Goal: Information Seeking & Learning: Check status

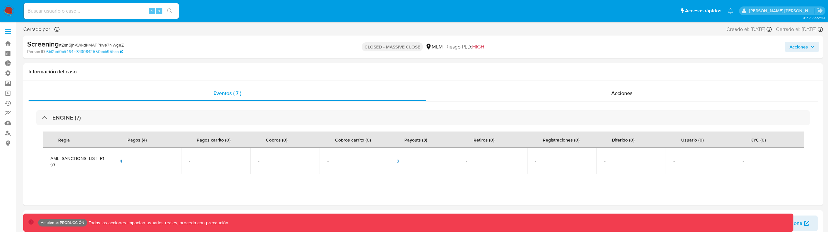
select select "10"
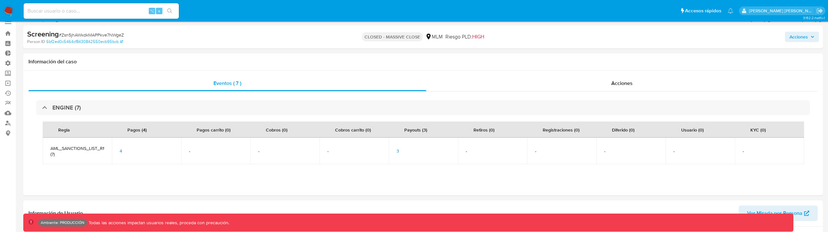
scroll to position [258, 0]
click at [397, 148] on span "3" at bounding box center [398, 151] width 3 height 6
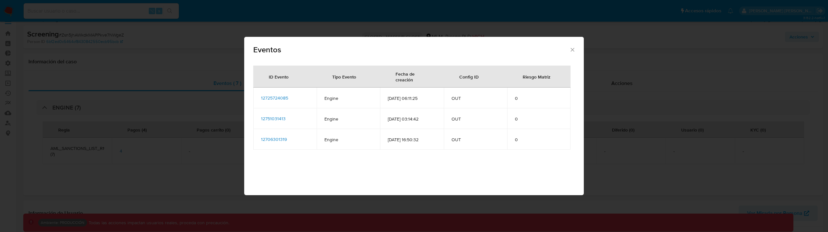
click at [283, 97] on span "12725724085" at bounding box center [274, 98] width 27 height 6
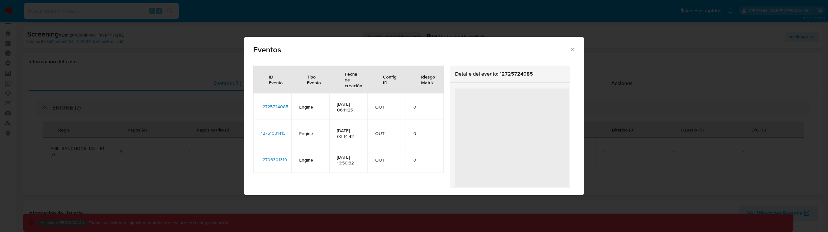
scroll to position [0, 0]
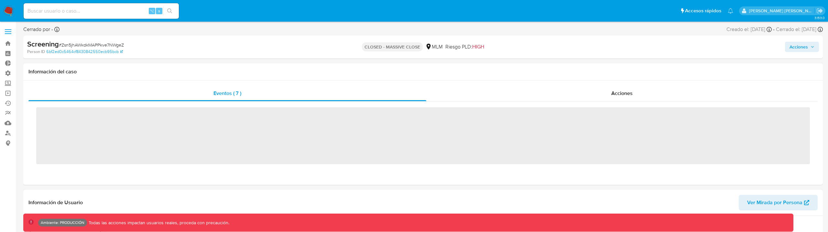
scroll to position [273, 0]
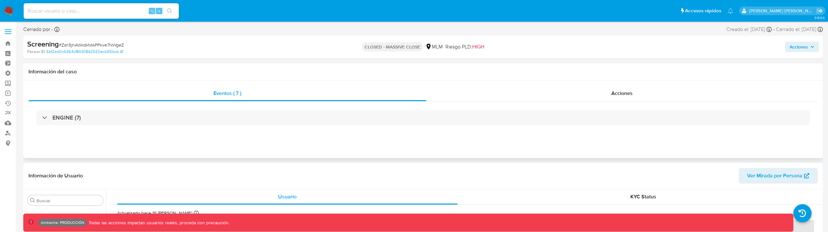
click at [269, 105] on div "ENGINE (7)" at bounding box center [423, 118] width 790 height 32
select select "10"
click at [161, 127] on div "ENGINE (7)" at bounding box center [423, 118] width 790 height 32
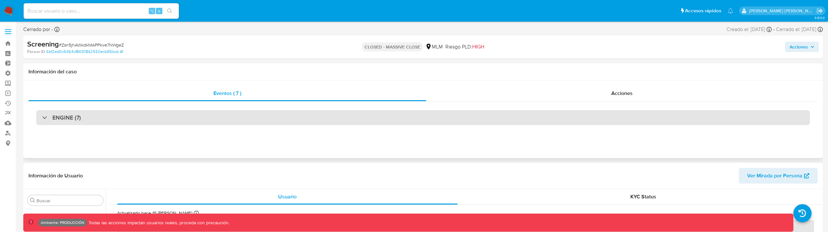
click at [161, 121] on div "ENGINE (7)" at bounding box center [423, 117] width 774 height 15
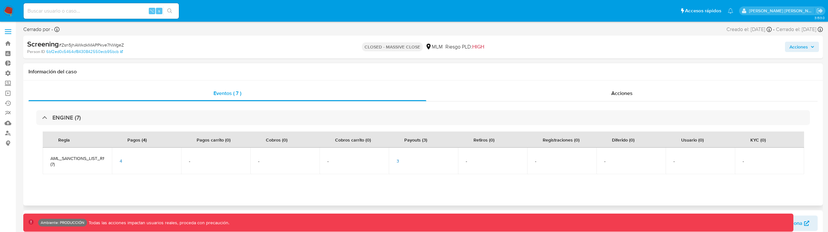
click at [398, 162] on span "3" at bounding box center [398, 161] width 3 height 6
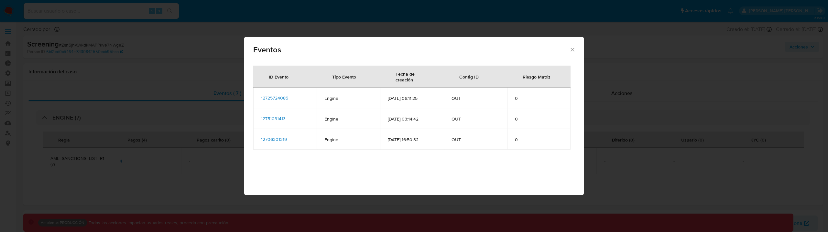
click at [278, 99] on span "12725724085" at bounding box center [274, 98] width 27 height 6
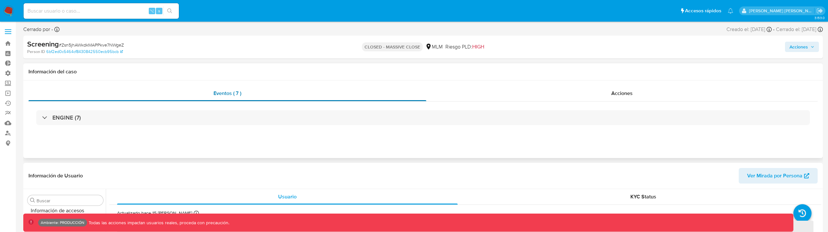
scroll to position [273, 0]
click at [169, 130] on div "ENGINE (7)" at bounding box center [423, 118] width 790 height 32
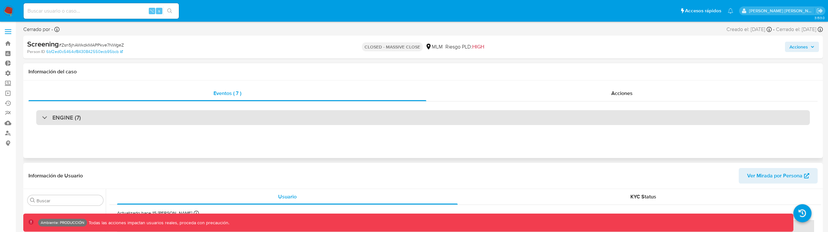
click at [113, 116] on div "ENGINE (7)" at bounding box center [423, 117] width 774 height 15
select select "10"
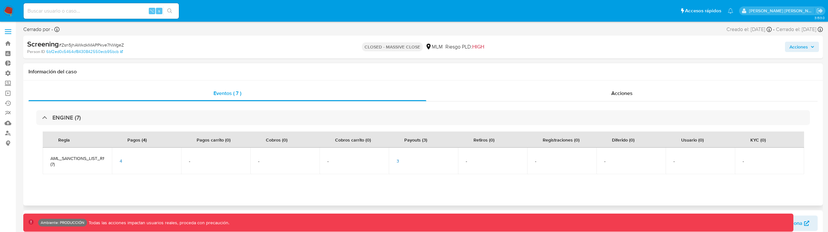
click at [399, 161] on span "3" at bounding box center [398, 161] width 3 height 6
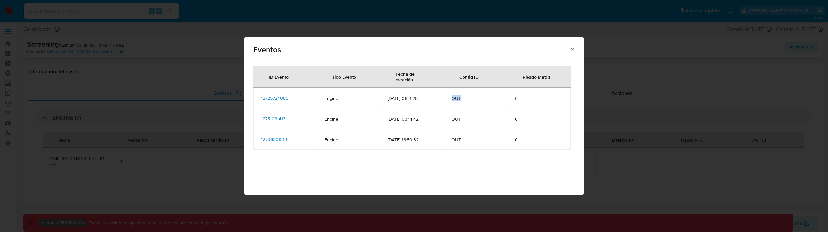
drag, startPoint x: 453, startPoint y: 98, endPoint x: 490, endPoint y: 98, distance: 37.2
click at [490, 98] on span "OUT" at bounding box center [476, 98] width 48 height 6
click at [285, 95] on span "12725724085" at bounding box center [274, 98] width 27 height 6
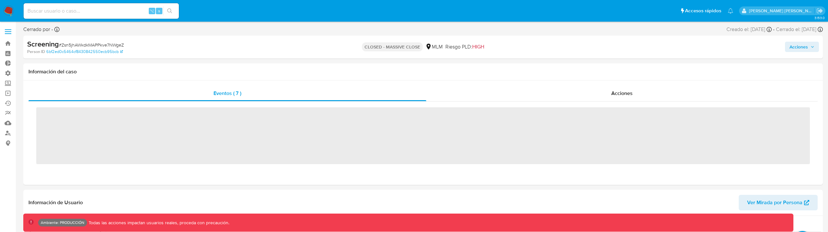
scroll to position [273, 0]
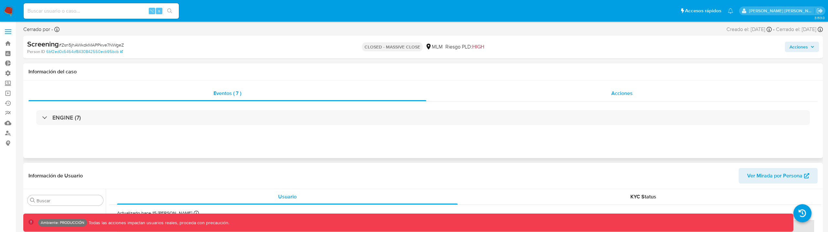
select select "10"
drag, startPoint x: 741, startPoint y: 31, endPoint x: 757, endPoint y: 31, distance: 15.5
click at [757, 31] on div "Creado el: 16/12/2021 Creado el: 16/12/2021 16:50:32" at bounding box center [749, 29] width 45 height 7
click at [756, 37] on div "Screening # Zsn5jhAWkdkMAPPkve7NWgeZ Person ID 6bf2ed0c5464cf8430842550ecb95bcb…" at bounding box center [423, 47] width 800 height 23
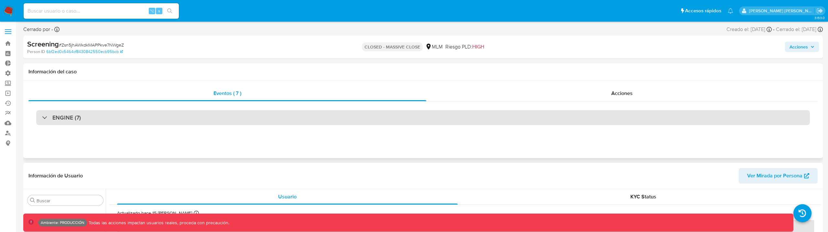
click at [144, 121] on div "ENGINE (7)" at bounding box center [423, 117] width 774 height 15
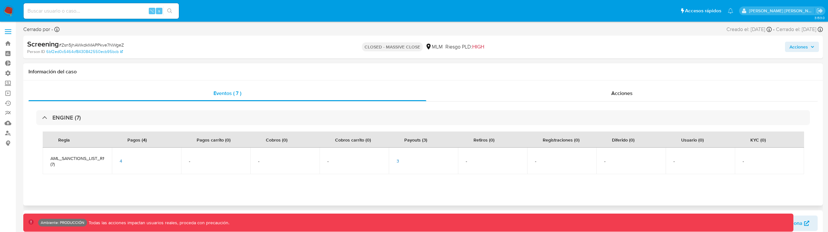
click at [398, 162] on span "3" at bounding box center [398, 161] width 3 height 6
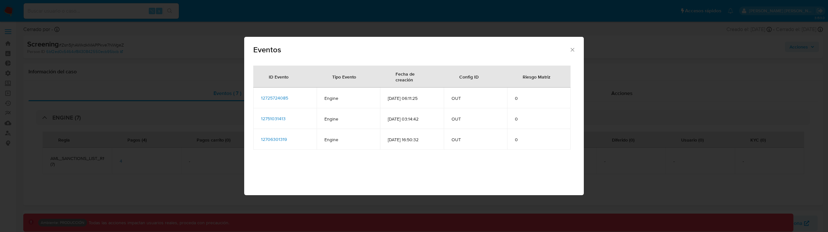
click at [288, 98] on span "12725724085" at bounding box center [274, 98] width 27 height 6
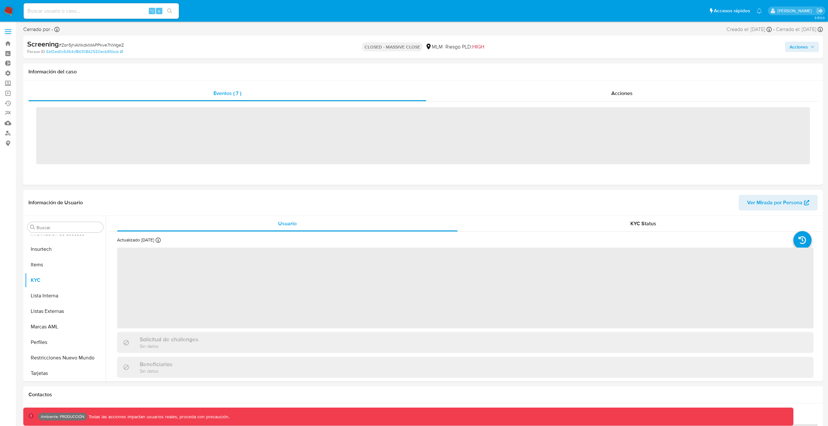
scroll to position [273, 0]
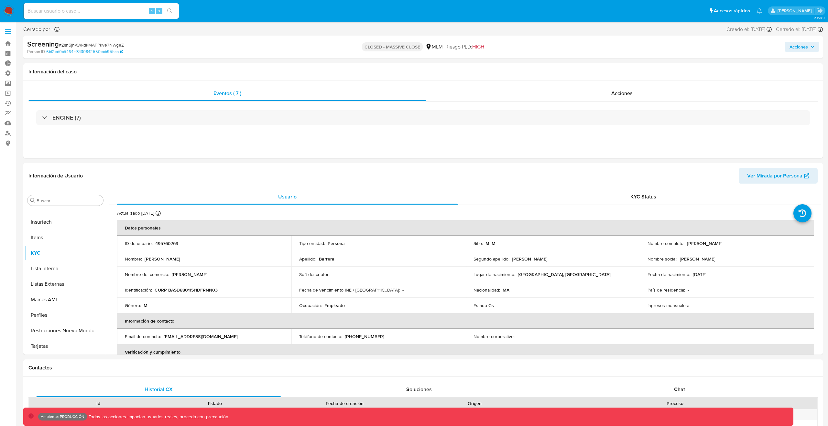
select select "10"
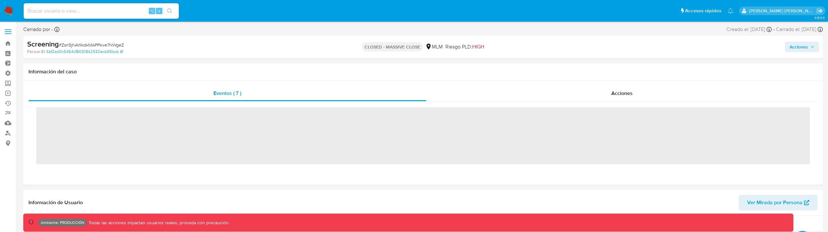
scroll to position [273, 0]
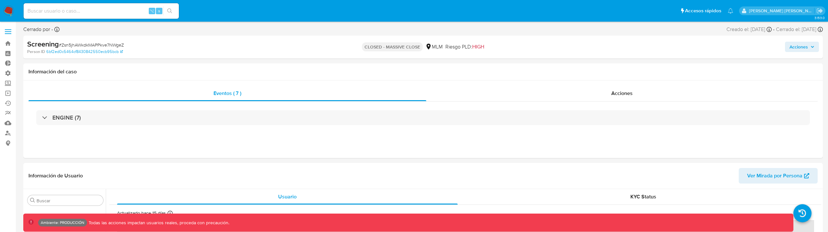
select select "10"
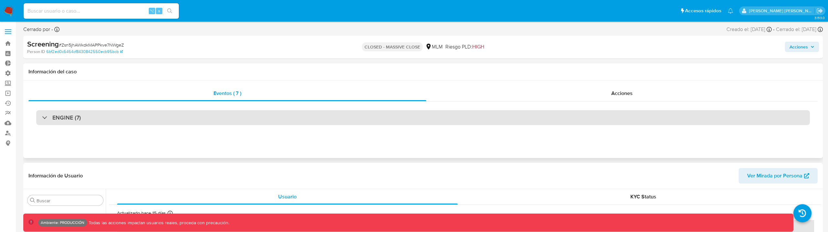
click at [373, 116] on div "ENGINE (7)" at bounding box center [423, 117] width 774 height 15
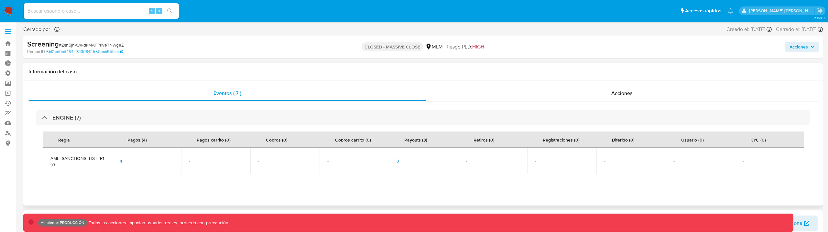
click at [404, 160] on div "3" at bounding box center [424, 161] width 54 height 6
click at [399, 160] on span "3" at bounding box center [398, 161] width 3 height 6
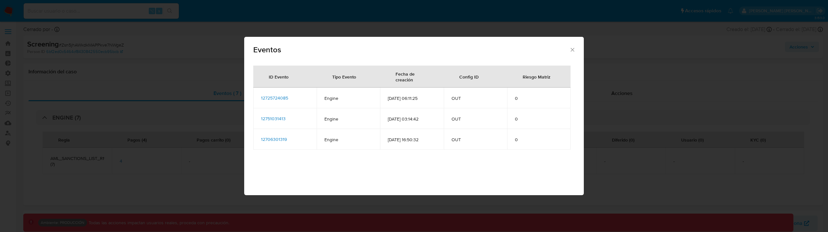
click at [278, 97] on span "12725724085" at bounding box center [274, 98] width 27 height 6
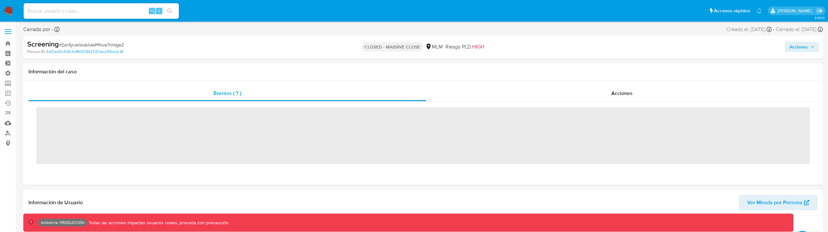
scroll to position [273, 0]
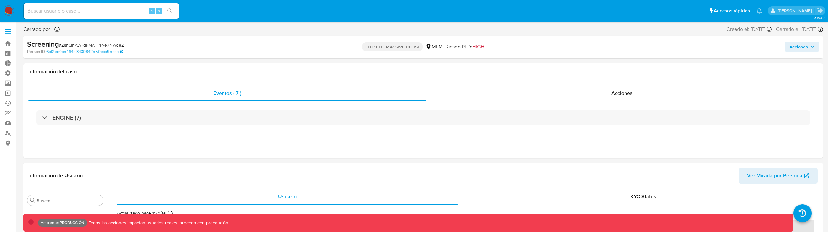
select select "10"
click at [14, 10] on nav "Pausado Ver notificaciones ⌥ s Accesos rápidos Presiona las siguientes teclas p…" at bounding box center [414, 11] width 828 height 22
click at [12, 10] on img at bounding box center [8, 11] width 11 height 11
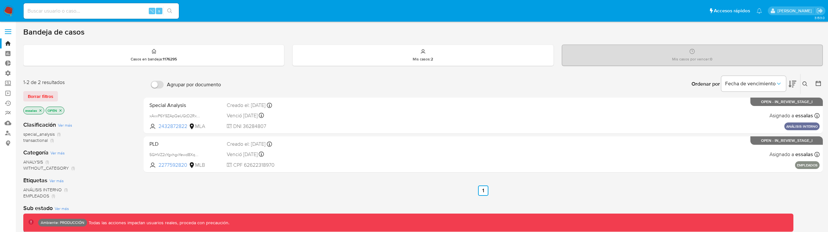
click at [59, 94] on div "Borrar filtros" at bounding box center [75, 96] width 104 height 10
click at [52, 94] on button "Borrar filtros" at bounding box center [40, 96] width 35 height 10
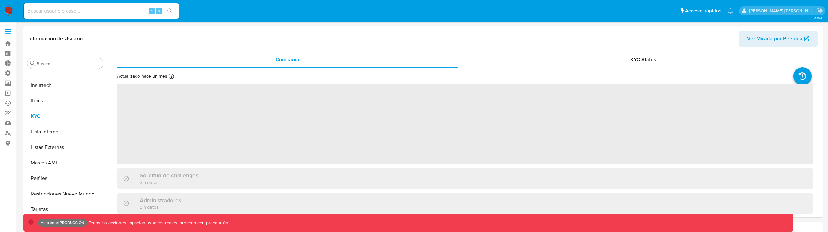
scroll to position [289, 0]
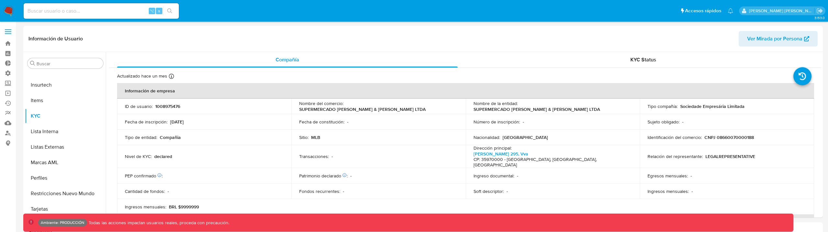
select select "10"
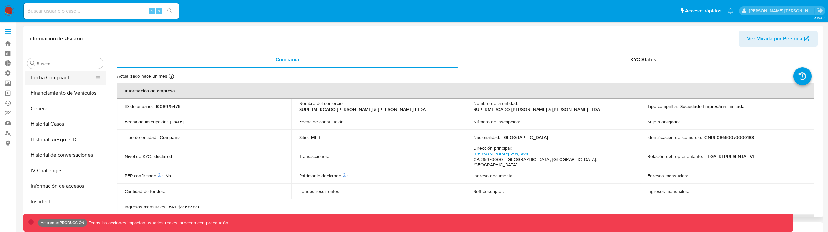
scroll to position [184, 0]
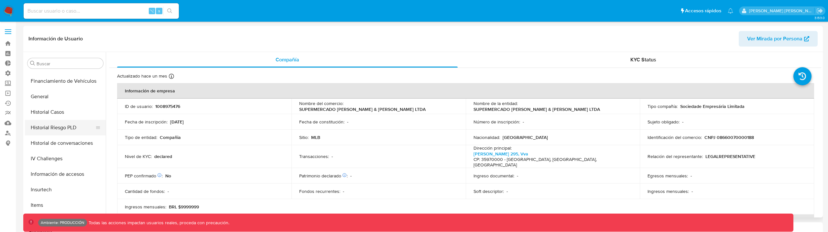
click at [74, 125] on button "Historial Riesgo PLD" at bounding box center [63, 128] width 76 height 16
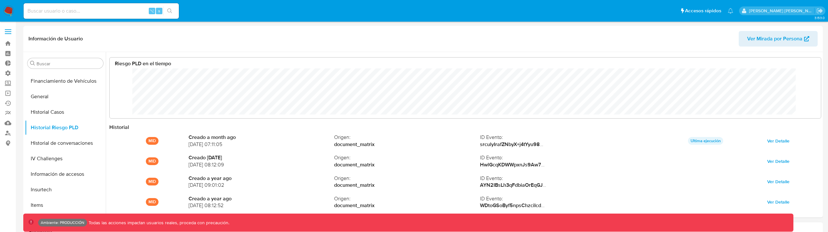
scroll to position [49, 699]
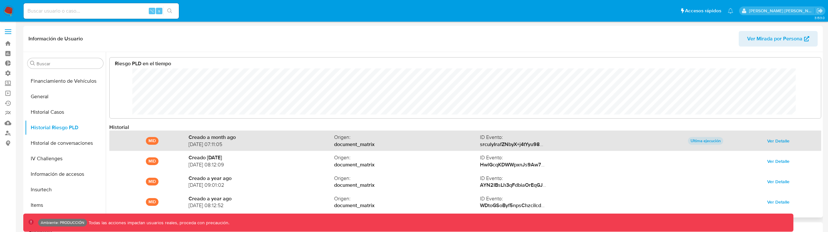
click at [778, 143] on span "Ver Detalle" at bounding box center [779, 141] width 22 height 9
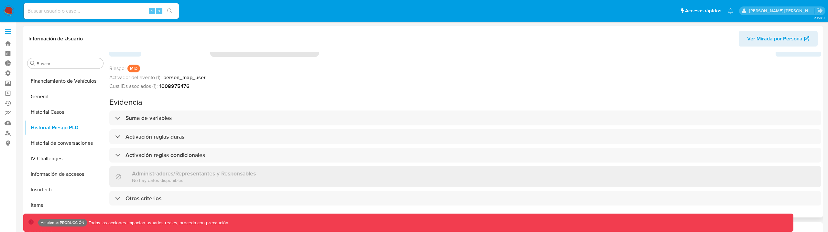
scroll to position [0, 0]
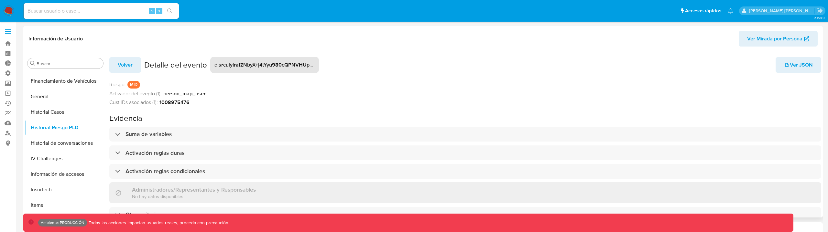
click at [803, 63] on span "Ver JSON" at bounding box center [798, 65] width 29 height 14
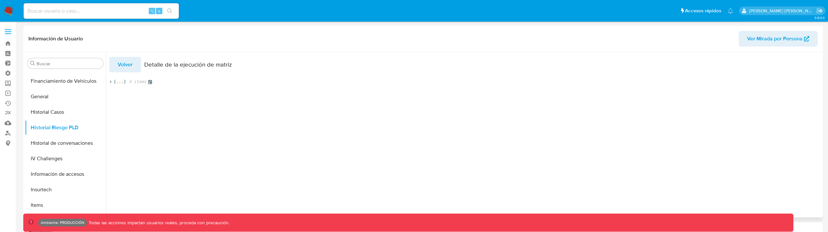
click at [113, 80] on span at bounding box center [111, 82] width 6 height 4
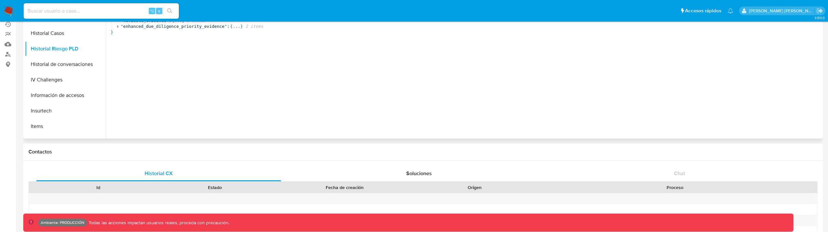
click at [248, 48] on div "Volver Detalle de la ejecución de matriz { 4 items " evidence_version " : " 4 "…" at bounding box center [464, 56] width 716 height 166
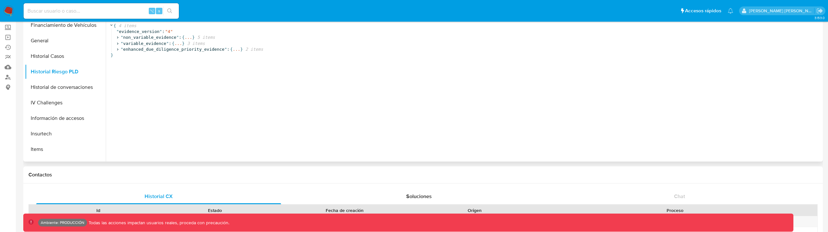
scroll to position [44, 0]
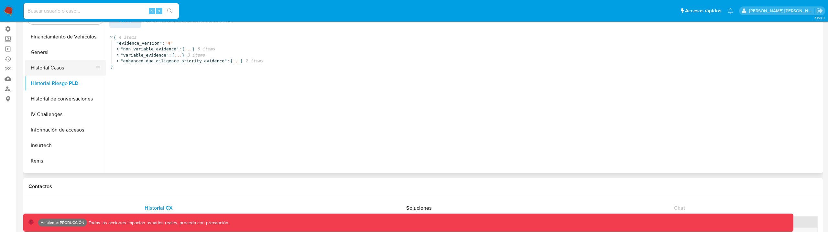
click at [69, 72] on button "Historial Casos" at bounding box center [63, 68] width 76 height 16
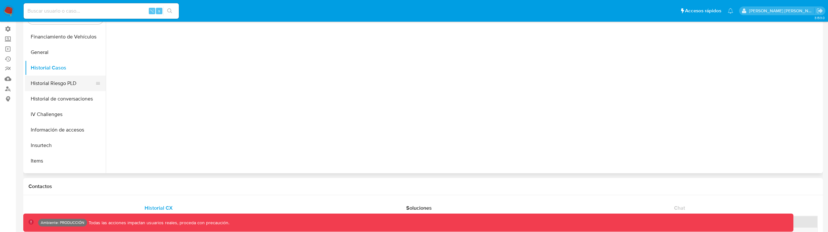
click at [69, 77] on button "Historial Riesgo PLD" at bounding box center [63, 84] width 76 height 16
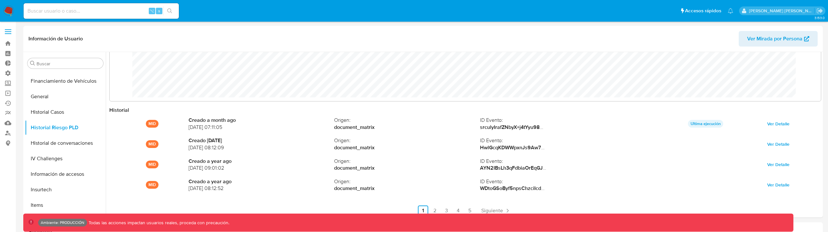
scroll to position [18, 0]
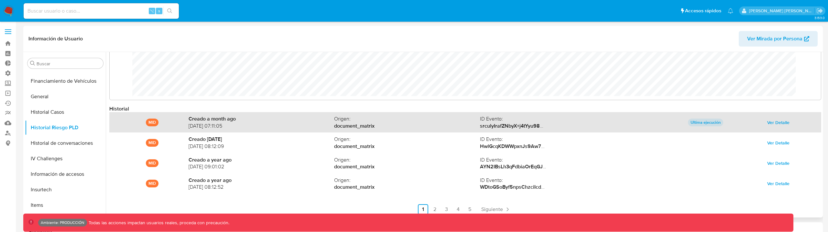
click at [781, 121] on span "Ver Detalle" at bounding box center [779, 122] width 22 height 9
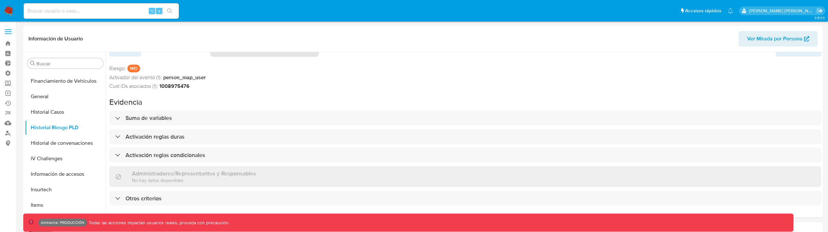
scroll to position [3, 0]
